Goal: Transaction & Acquisition: Subscribe to service/newsletter

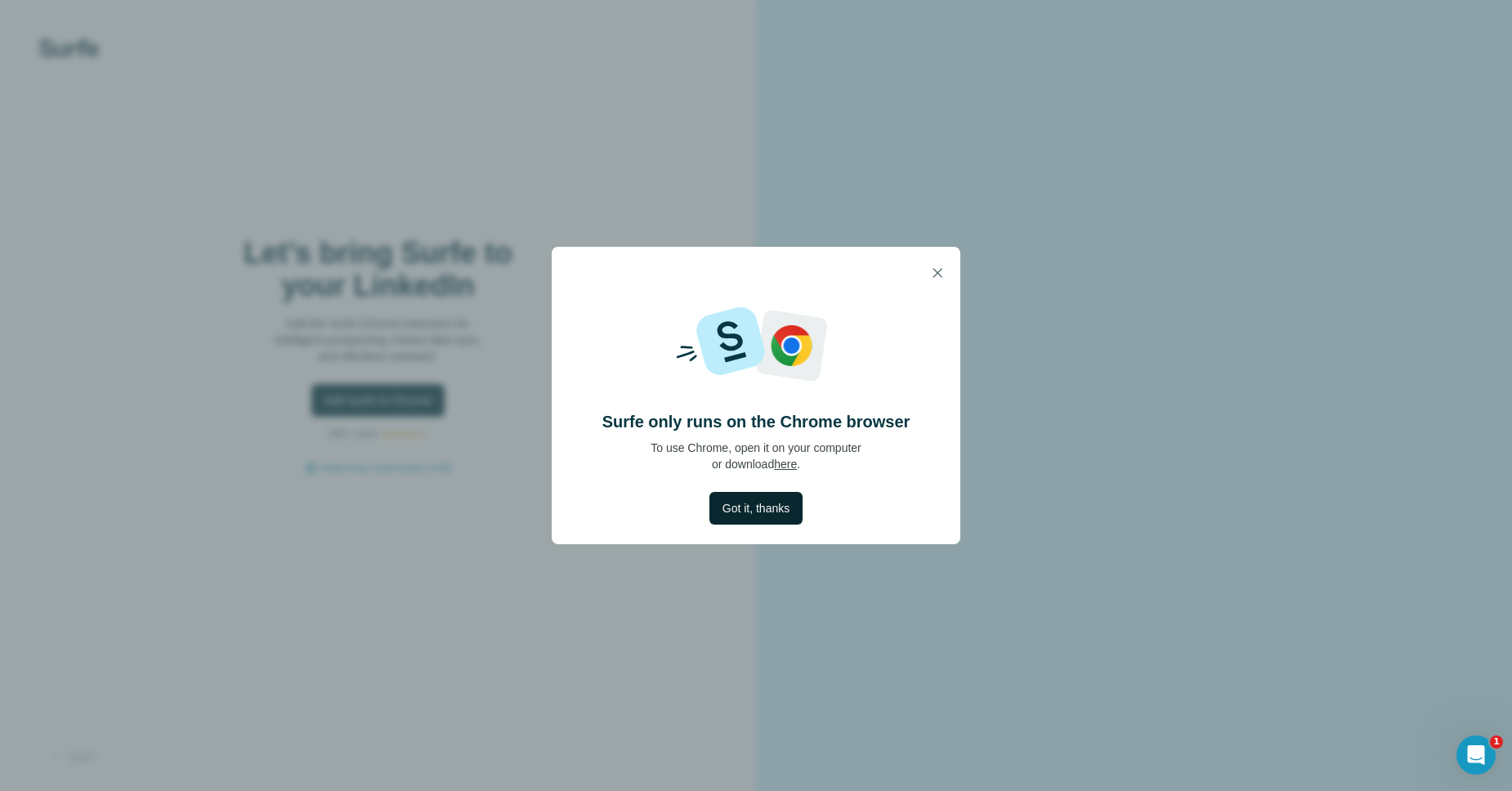
click at [750, 509] on span "Got it, thanks" at bounding box center [756, 508] width 67 height 16
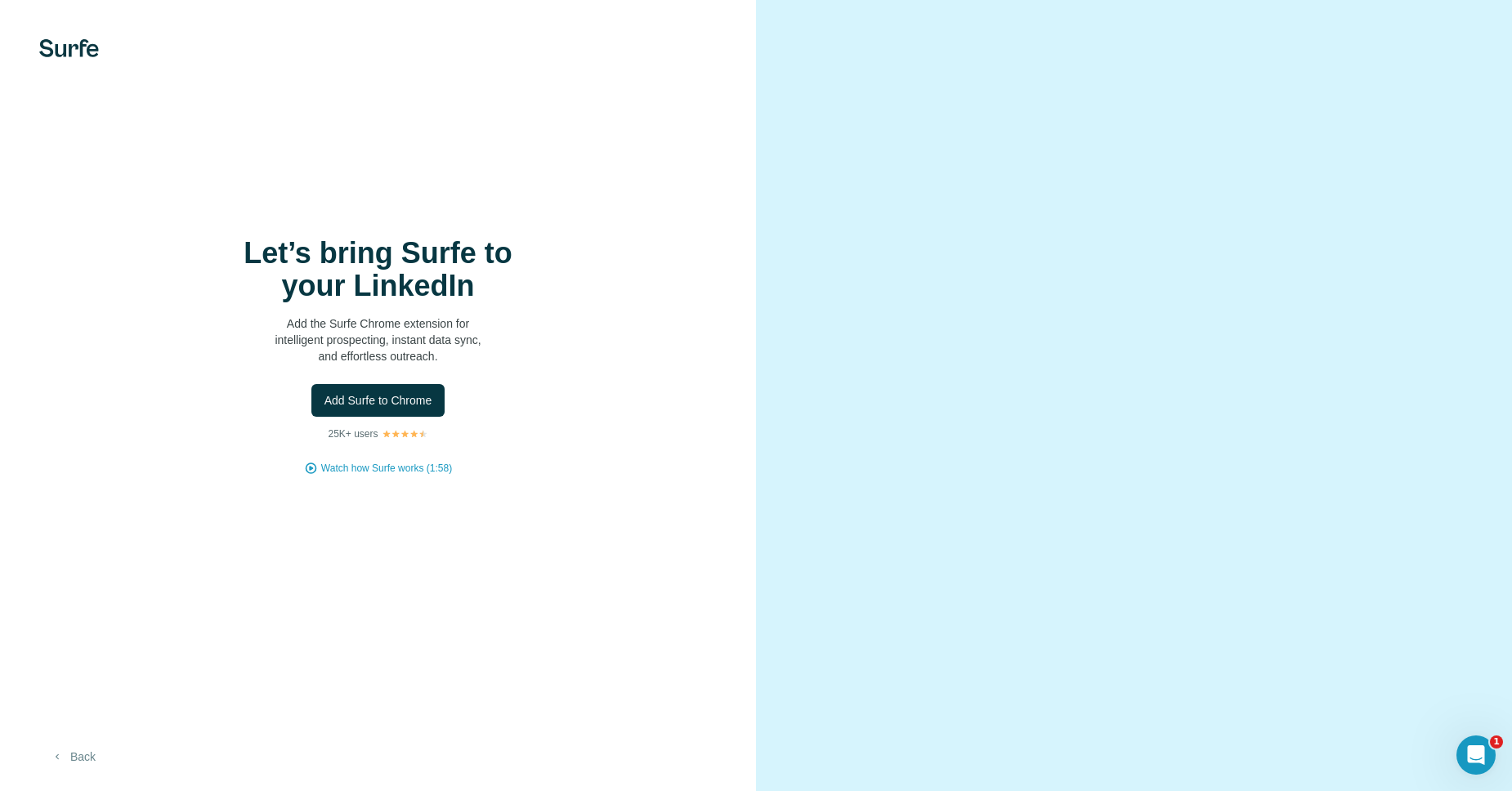
click at [57, 758] on icon "button" at bounding box center [58, 757] width 3 height 5
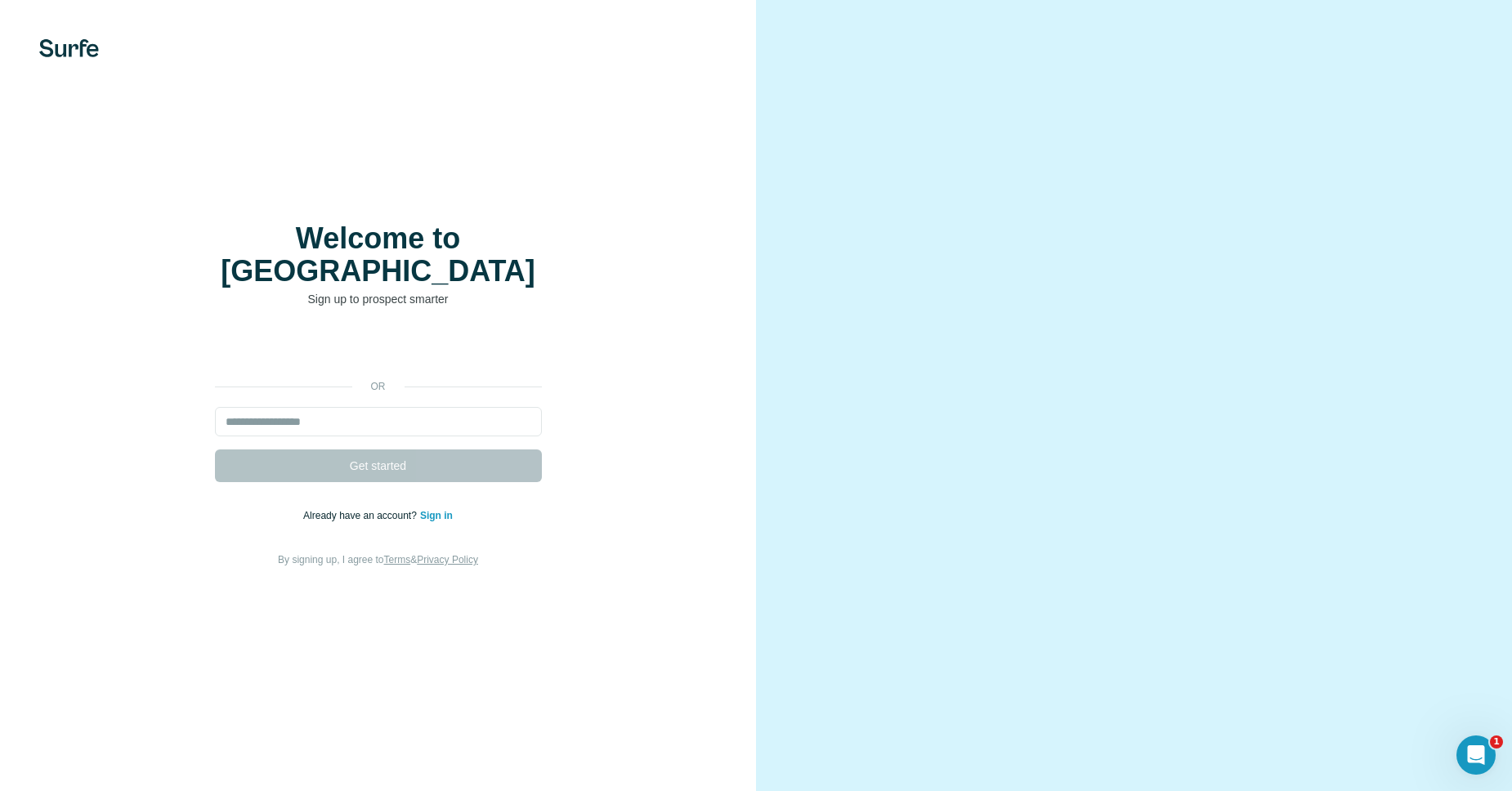
click at [375, 339] on body "Welcome to Surfe Sign up to prospect smarter or Get started Already have an acc…" at bounding box center [756, 395] width 1512 height 791
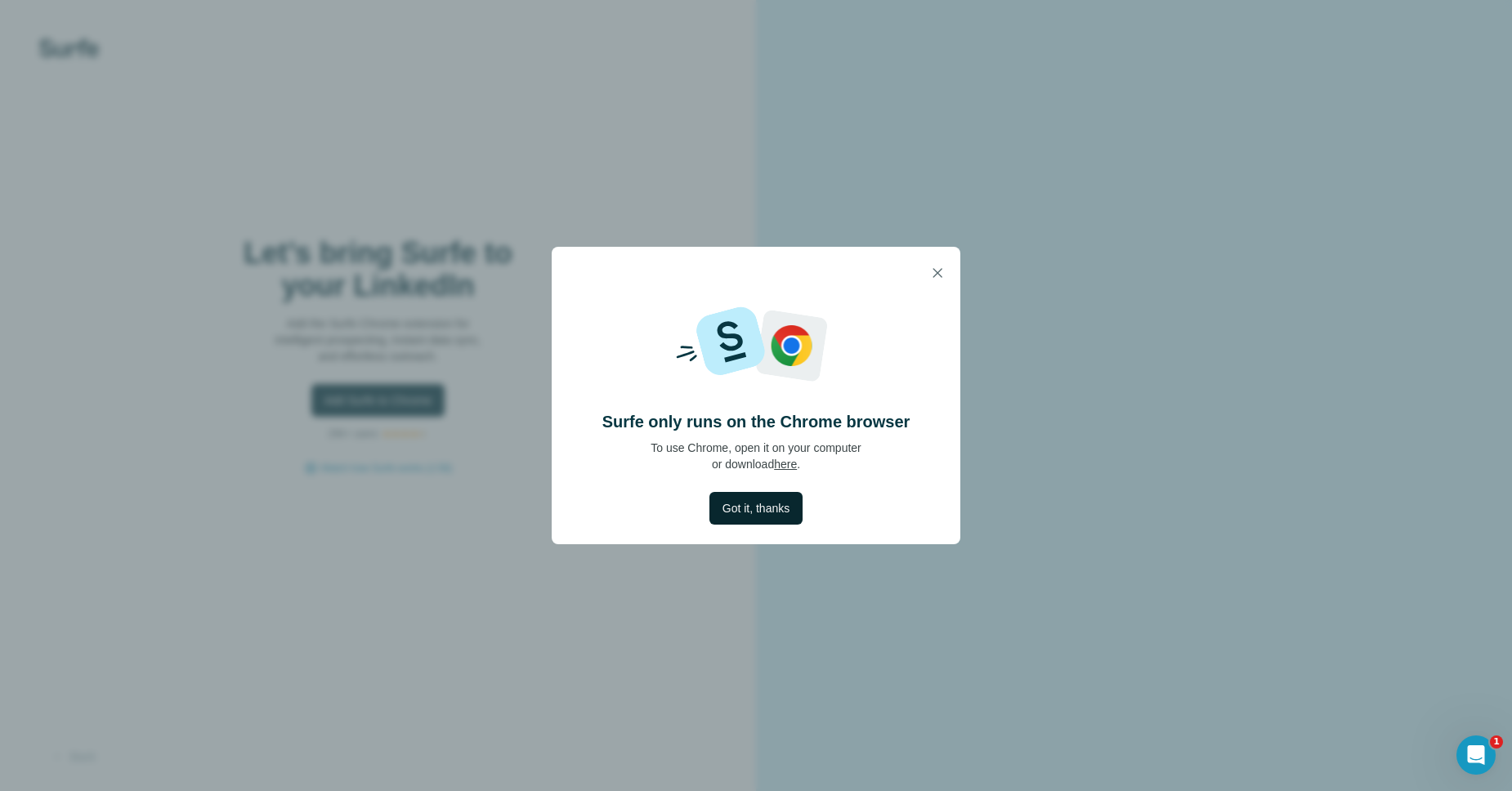
click at [754, 505] on span "Got it, thanks" at bounding box center [756, 508] width 67 height 16
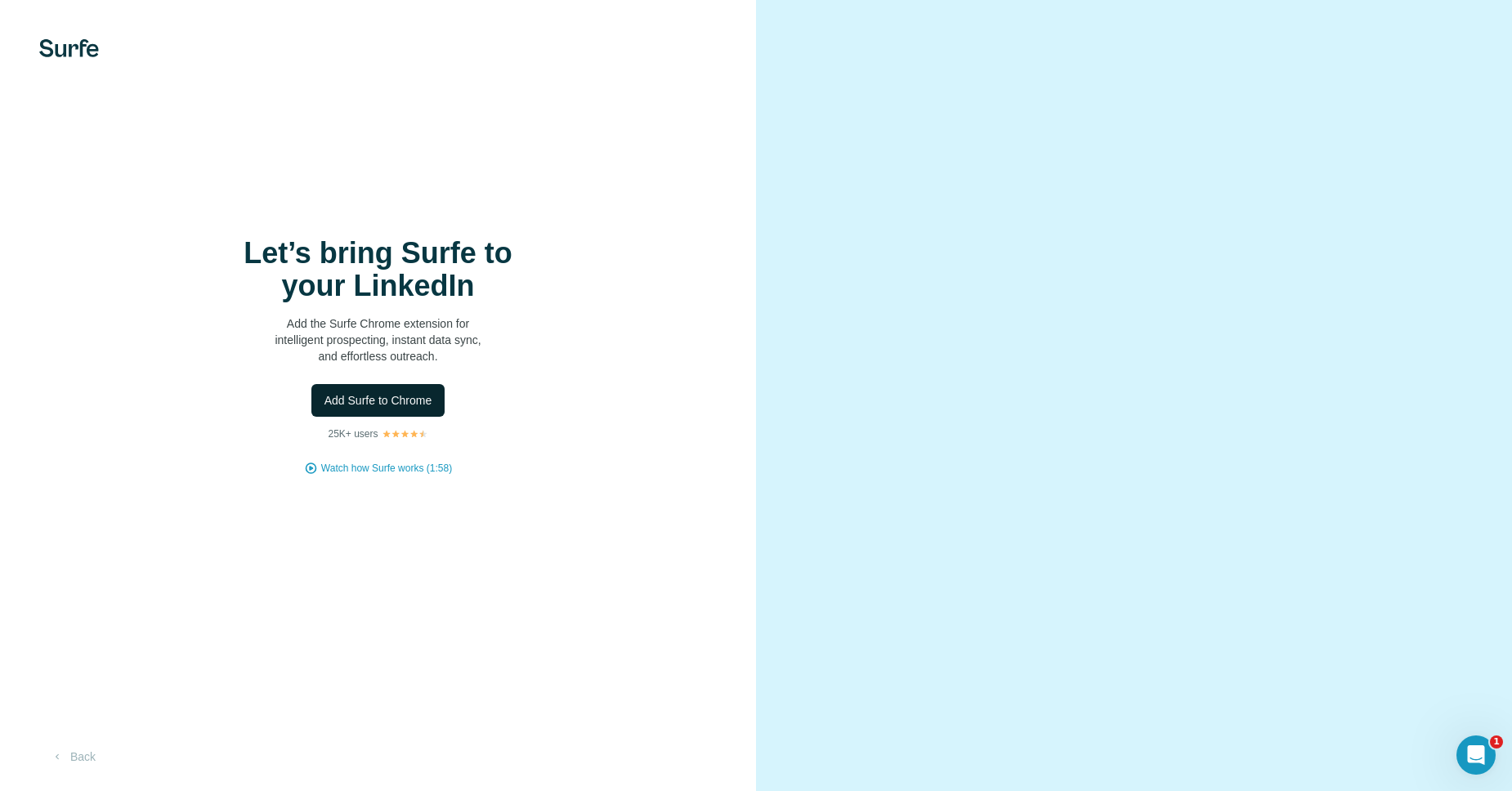
click at [362, 391] on button "Add Surfe to Chrome" at bounding box center [379, 400] width 134 height 33
